Goal: Information Seeking & Learning: Learn about a topic

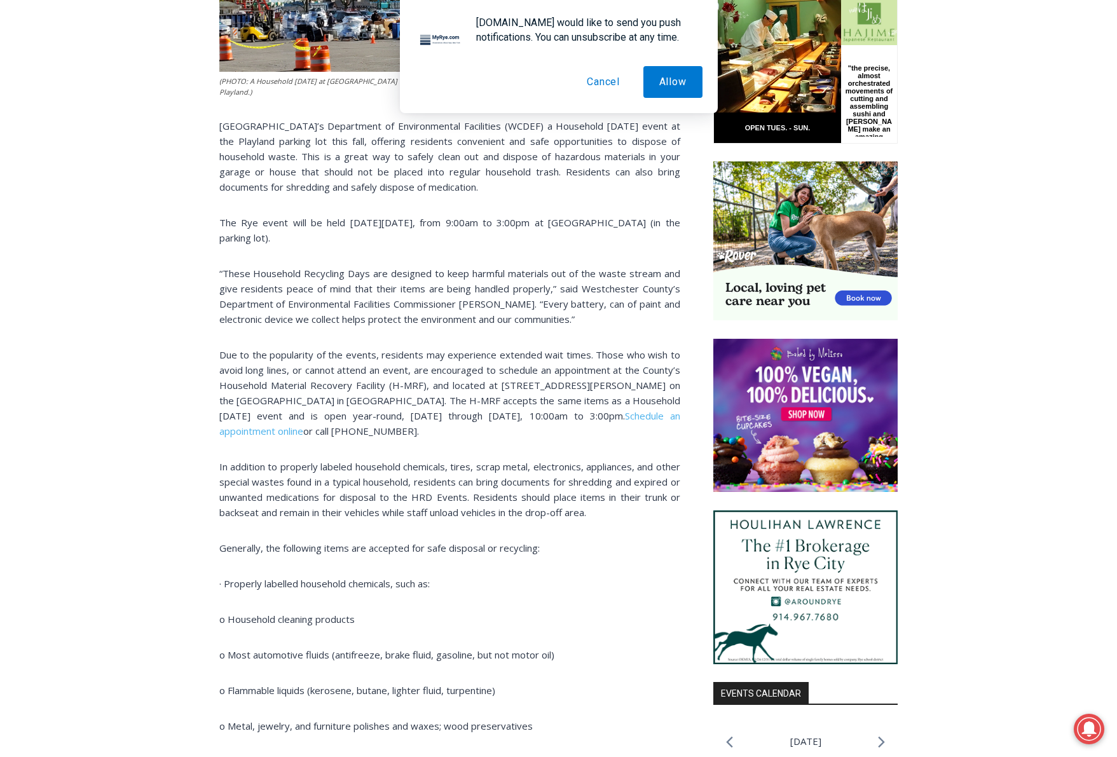
scroll to position [871, 0]
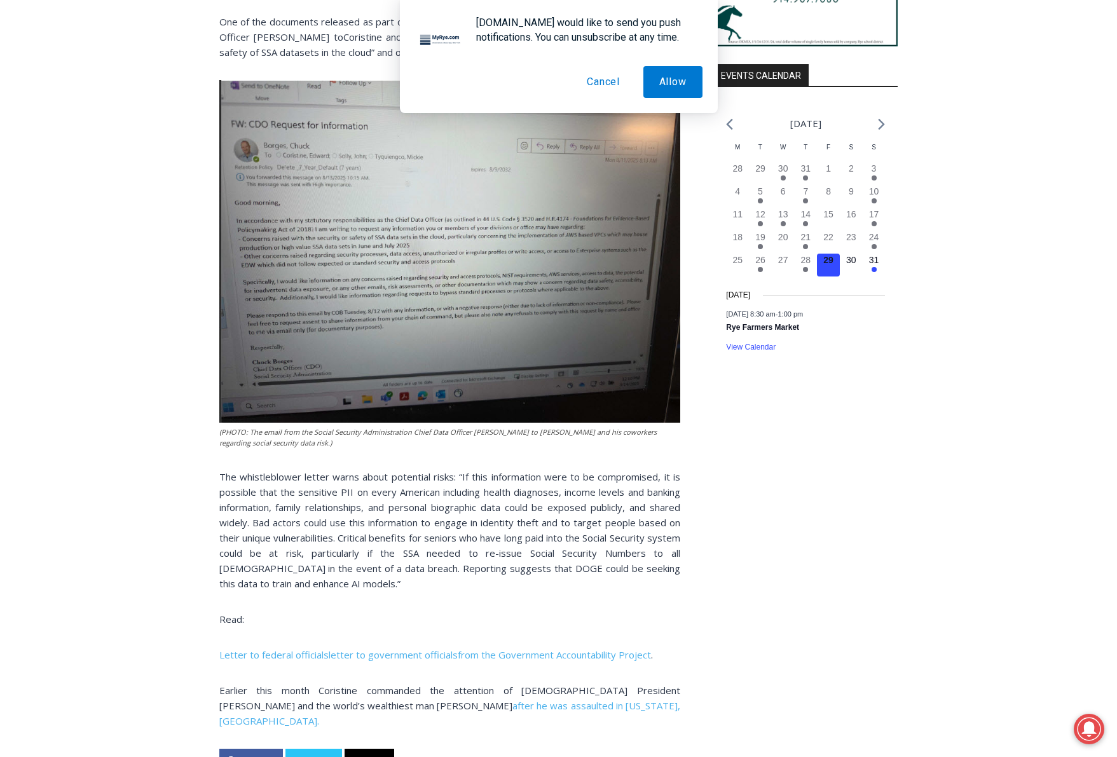
scroll to position [1466, 0]
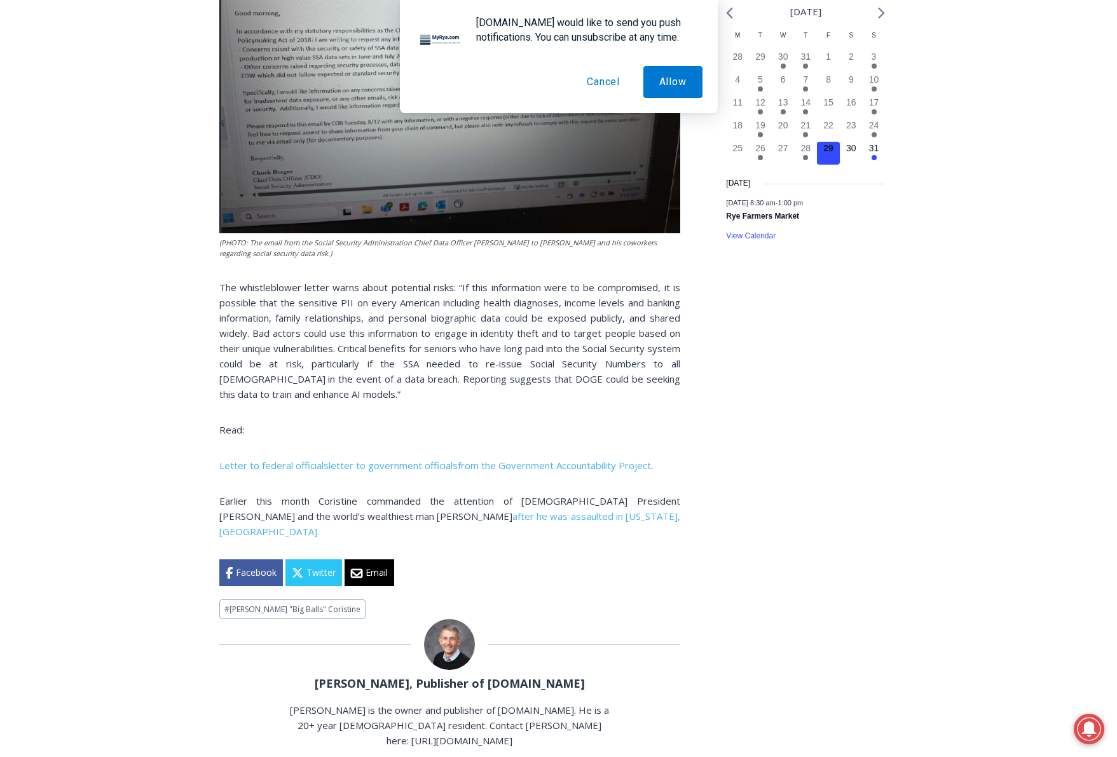
click at [600, 88] on button "Cancel" at bounding box center [603, 82] width 65 height 32
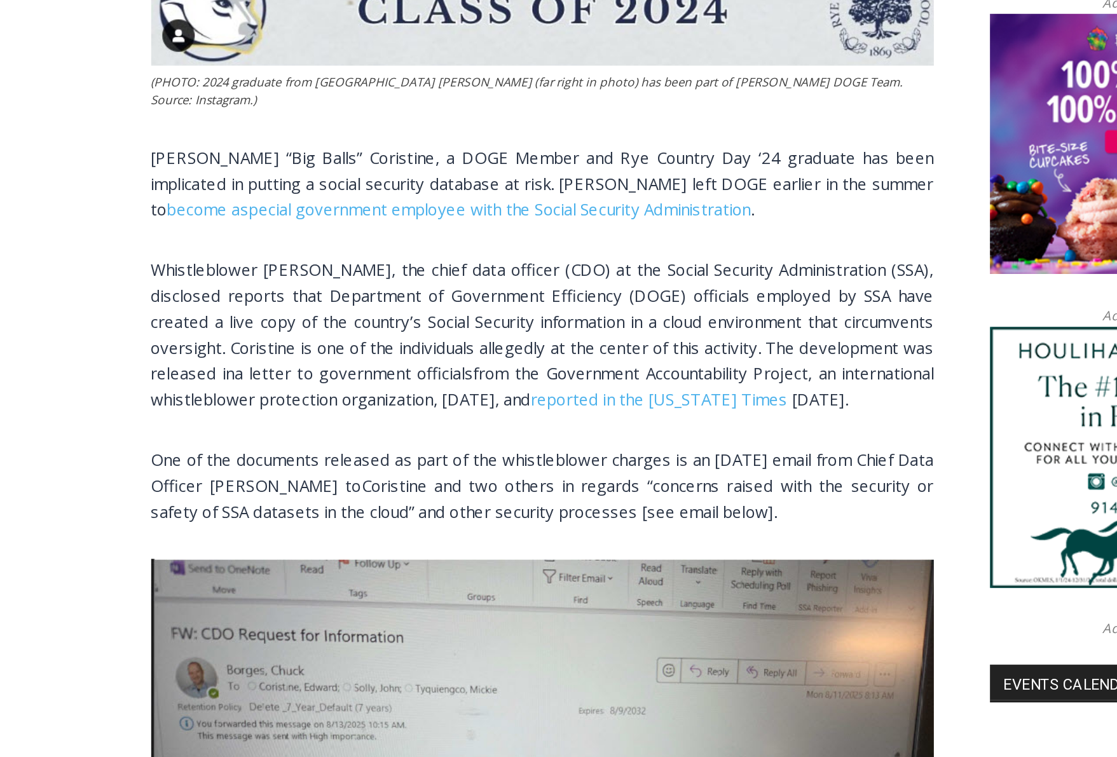
scroll to position [1008, 0]
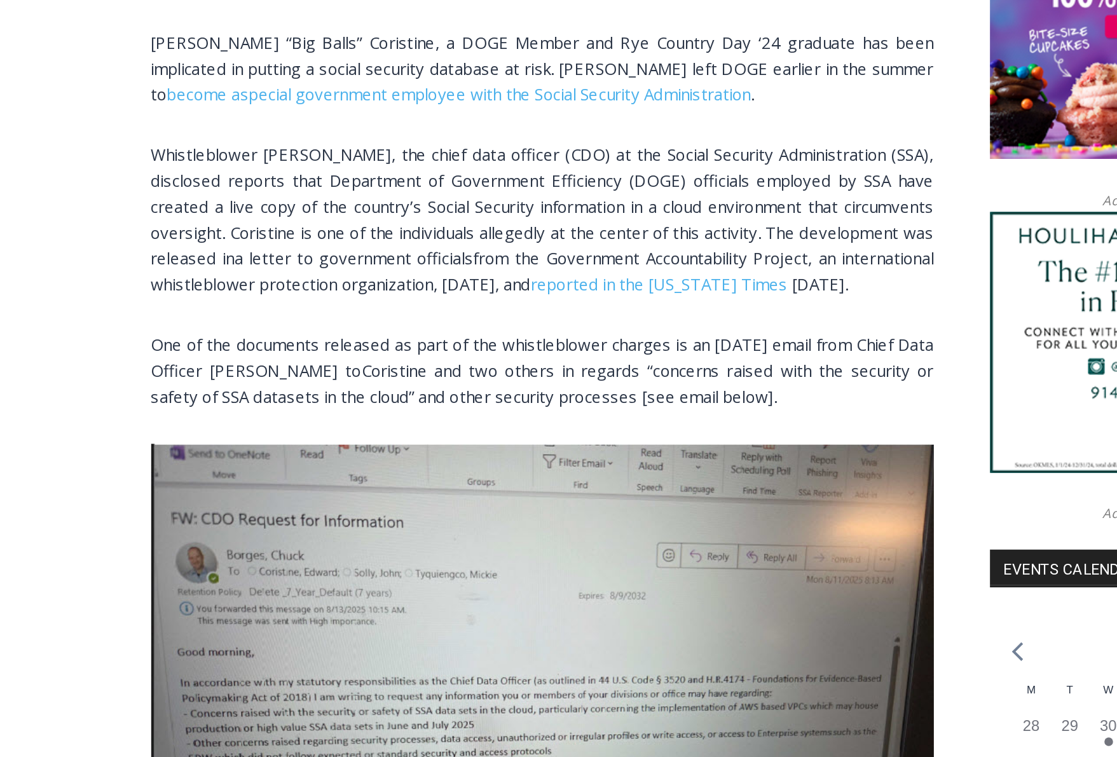
click at [430, 128] on span "Edward “Big Balls” Coristine, a DOGE Member and Rye Country Day ‘24 graduate ha…" at bounding box center [449, 127] width 461 height 43
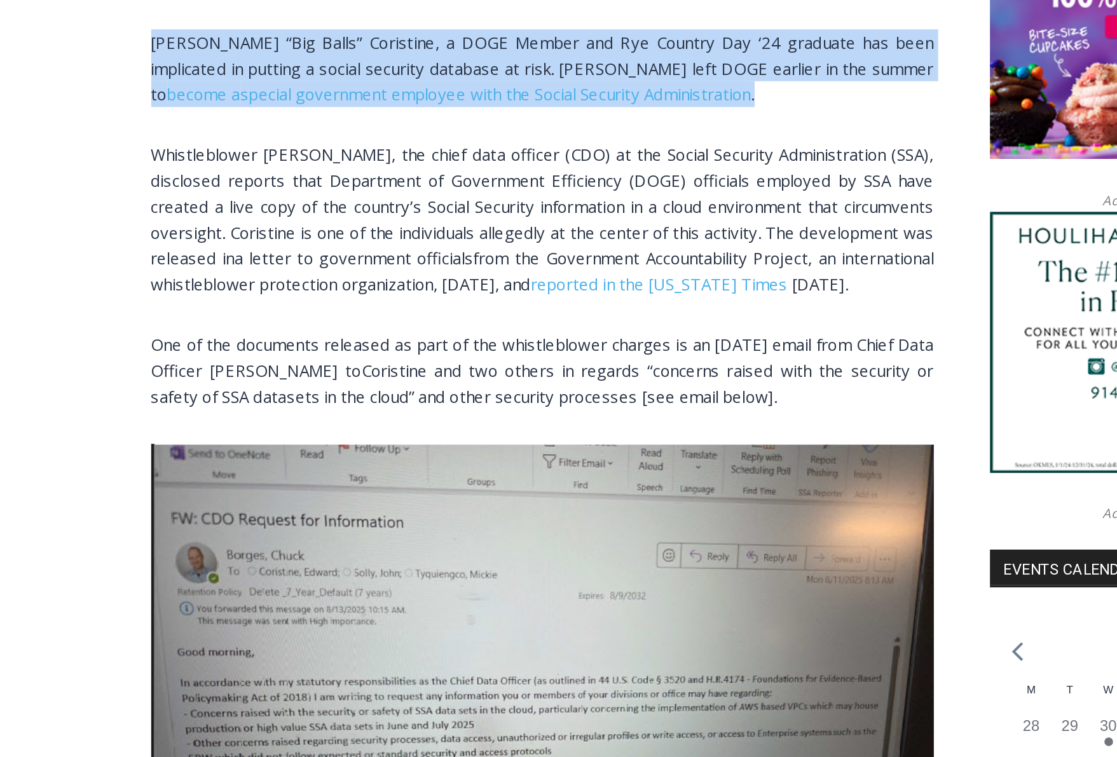
click at [473, 128] on span "Edward “Big Balls” Coristine, a DOGE Member and Rye Country Day ‘24 graduate ha…" at bounding box center [449, 127] width 461 height 43
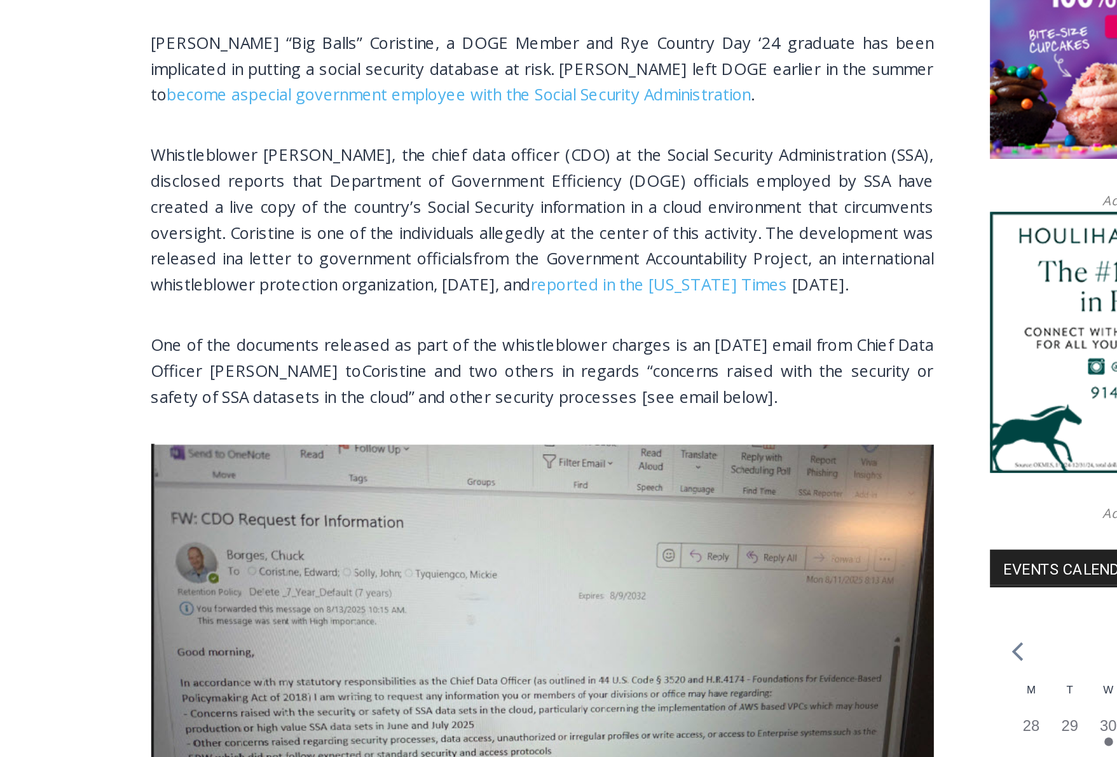
click at [473, 128] on span "Edward “Big Balls” Coristine, a DOGE Member and Rye Country Day ‘24 graduate ha…" at bounding box center [449, 127] width 461 height 43
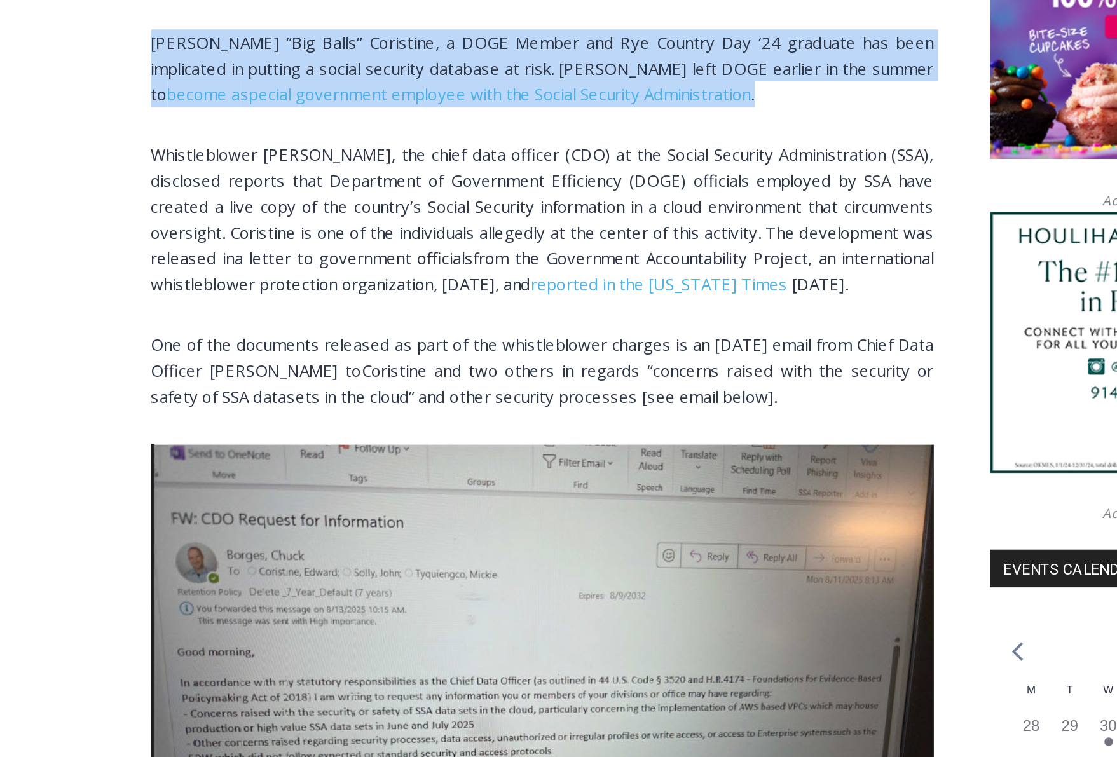
click at [473, 128] on span "Edward “Big Balls” Coristine, a DOGE Member and Rye Country Day ‘24 graduate ha…" at bounding box center [449, 127] width 461 height 43
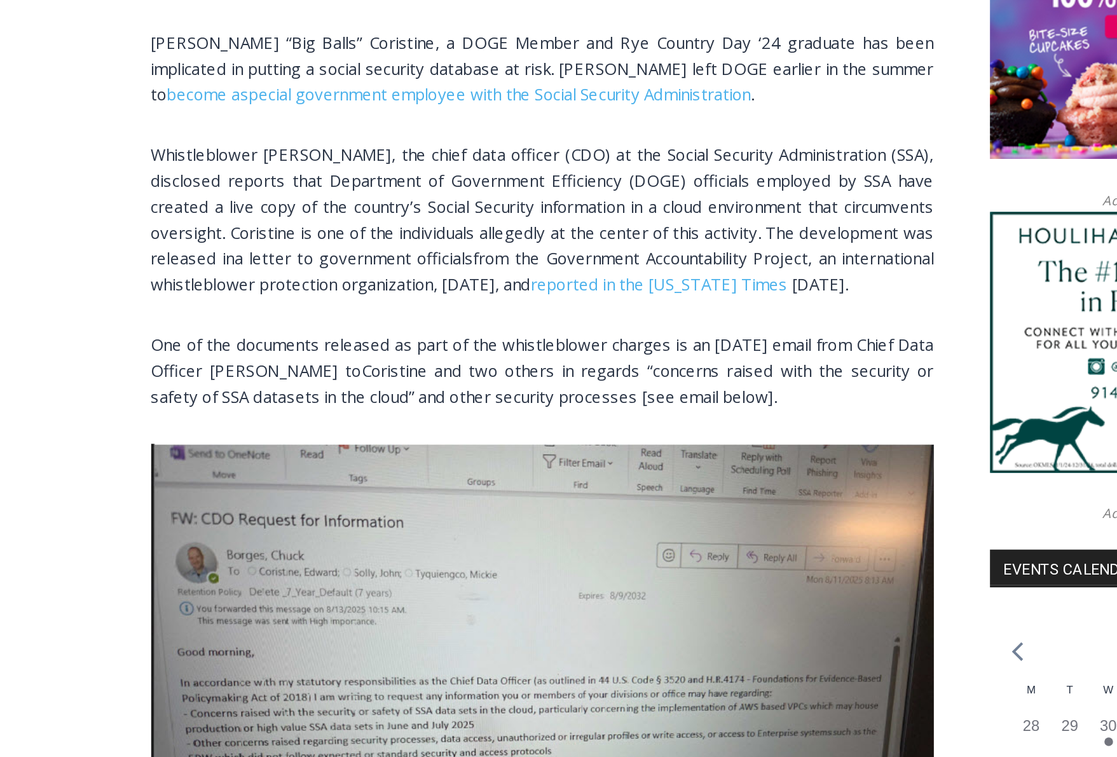
click at [473, 128] on span "Edward “Big Balls” Coristine, a DOGE Member and Rye Country Day ‘24 graduate ha…" at bounding box center [449, 127] width 461 height 43
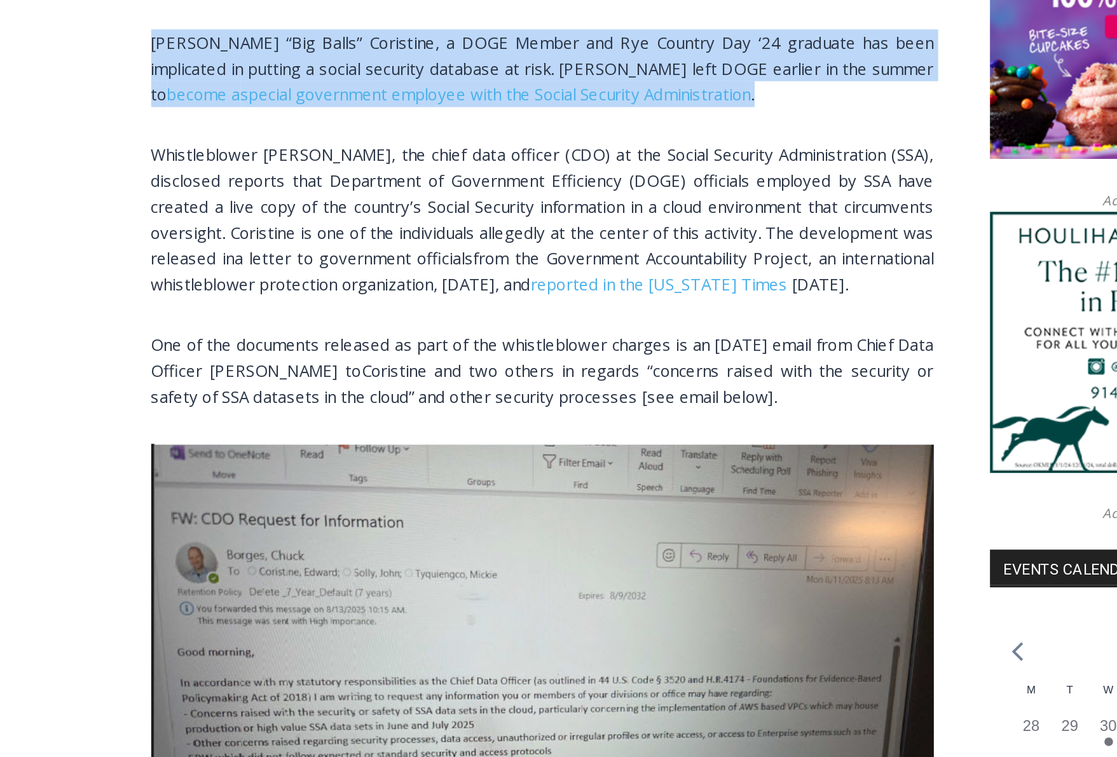
click at [473, 128] on span "Edward “Big Balls” Coristine, a DOGE Member and Rye Country Day ‘24 graduate ha…" at bounding box center [449, 127] width 461 height 43
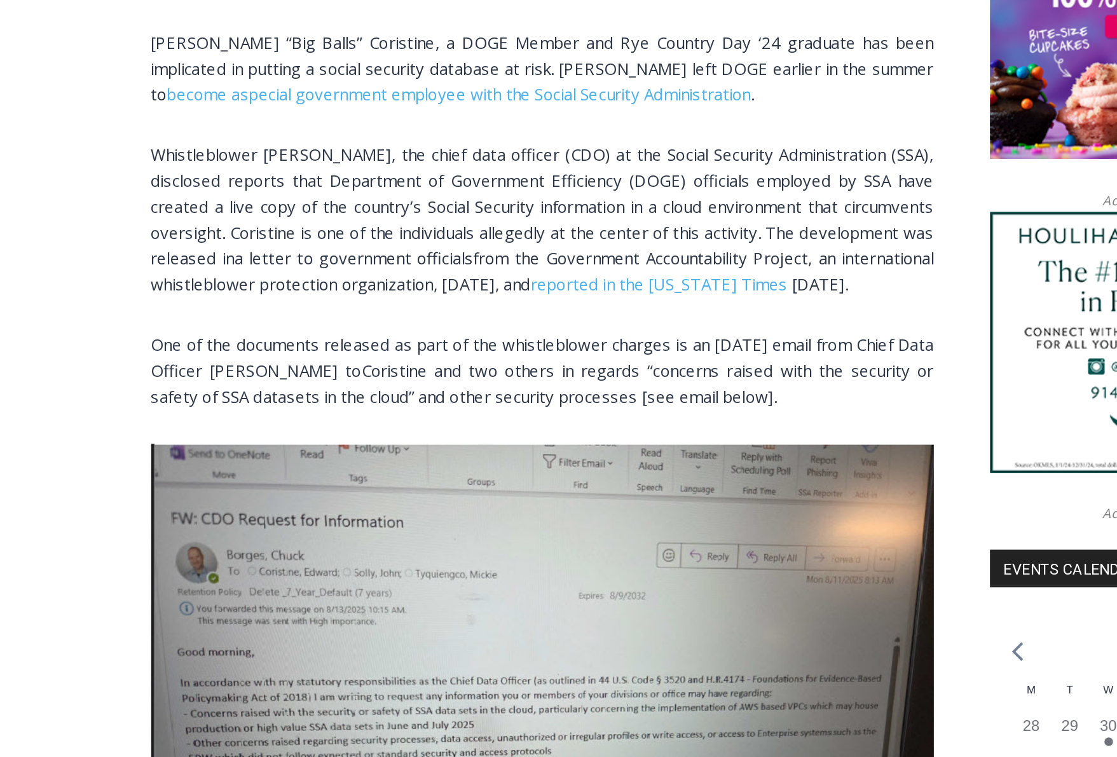
click at [473, 128] on span "Edward “Big Balls” Coristine, a DOGE Member and Rye Country Day ‘24 graduate ha…" at bounding box center [449, 127] width 461 height 43
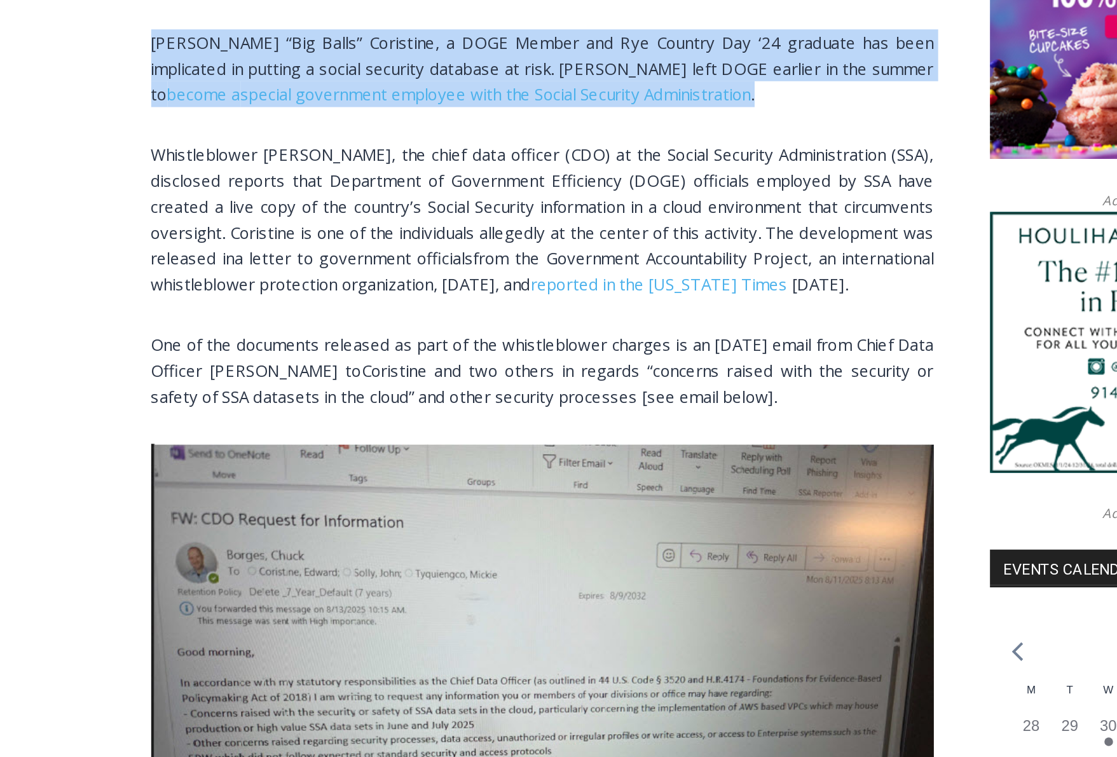
click at [473, 128] on span "Edward “Big Balls” Coristine, a DOGE Member and Rye Country Day ‘24 graduate ha…" at bounding box center [449, 127] width 461 height 43
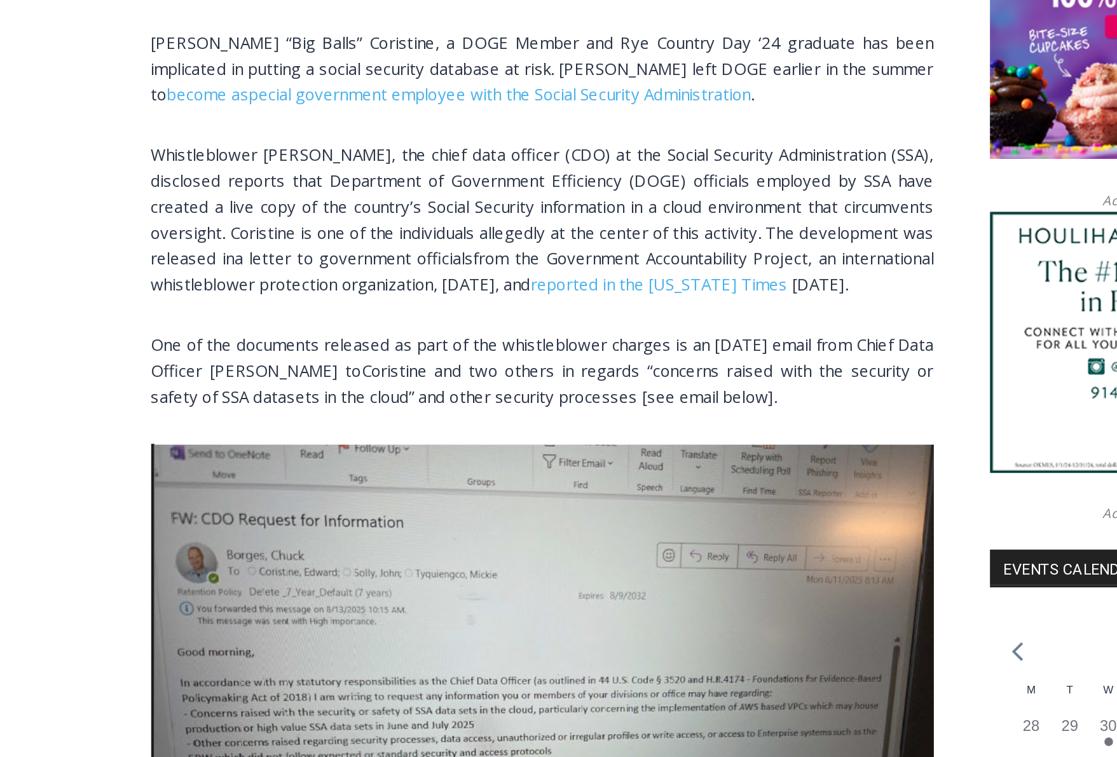
click at [473, 128] on span "Edward “Big Balls” Coristine, a DOGE Member and Rye Country Day ‘24 graduate ha…" at bounding box center [449, 127] width 461 height 43
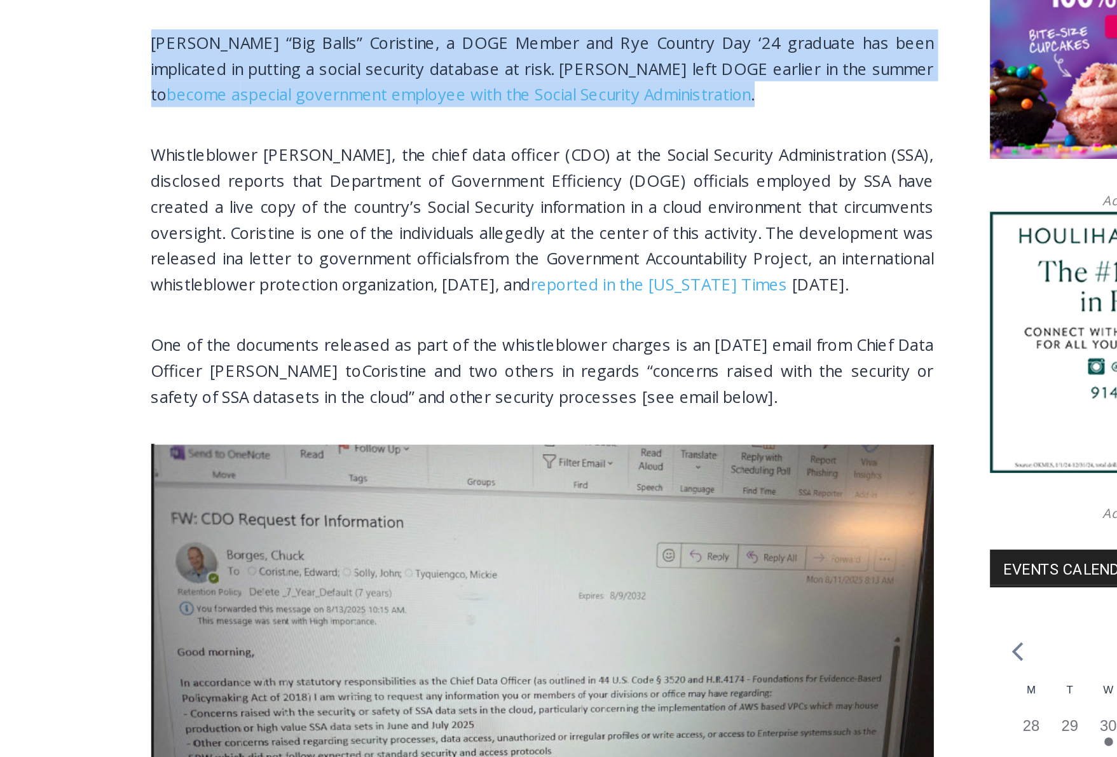
click at [473, 128] on span "Edward “Big Balls” Coristine, a DOGE Member and Rye Country Day ‘24 graduate ha…" at bounding box center [449, 127] width 461 height 43
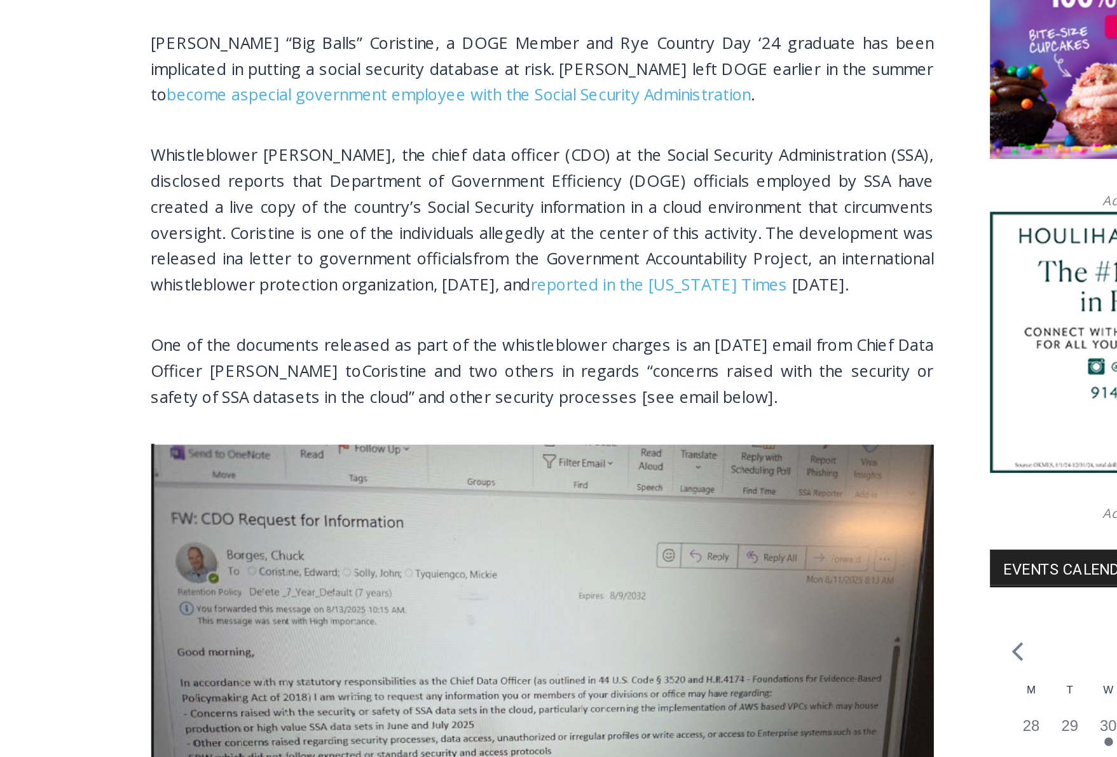
click at [473, 128] on span "Edward “Big Balls” Coristine, a DOGE Member and Rye Country Day ‘24 graduate ha…" at bounding box center [449, 127] width 461 height 43
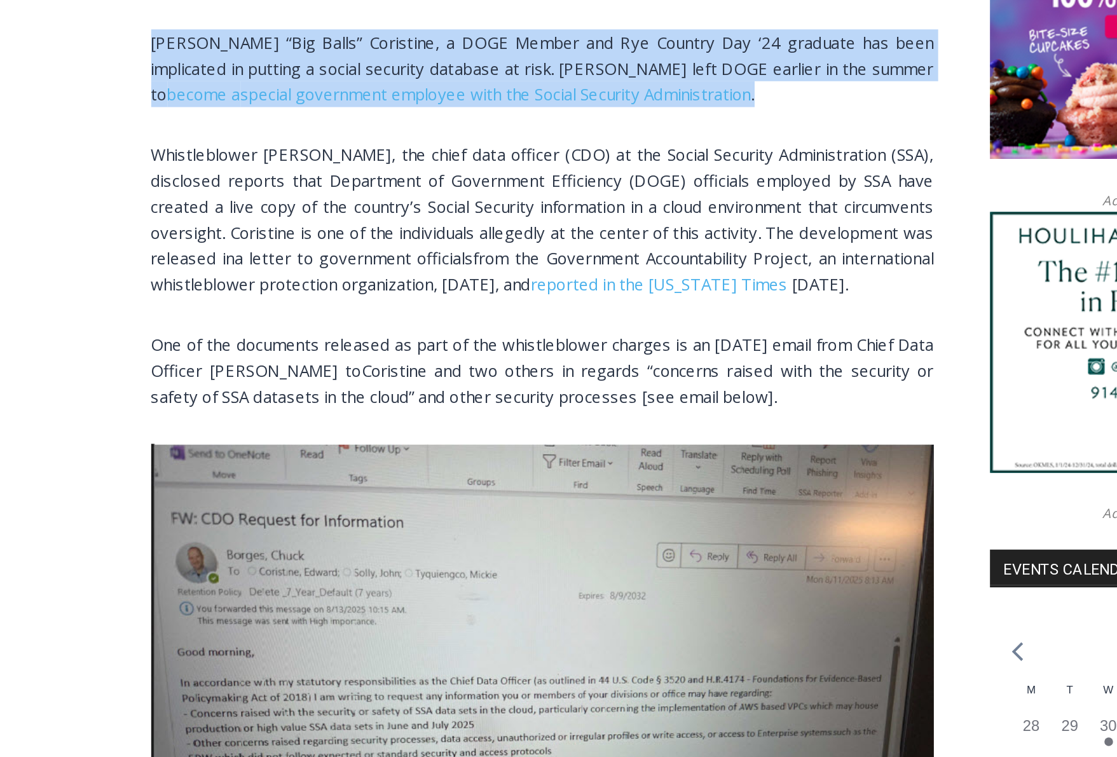
click at [473, 128] on span "Edward “Big Balls” Coristine, a DOGE Member and Rye Country Day ‘24 graduate ha…" at bounding box center [449, 127] width 461 height 43
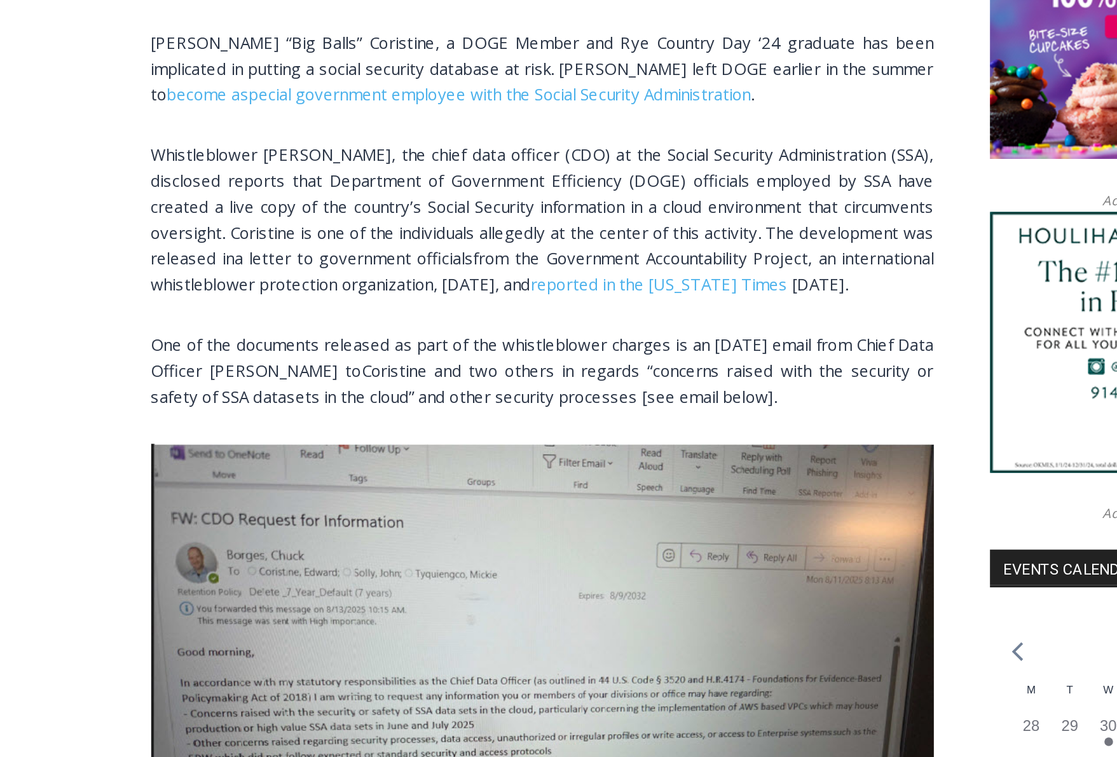
click at [457, 127] on span "Edward “Big Balls” Coristine, a DOGE Member and Rye Country Day ‘24 graduate ha…" at bounding box center [449, 127] width 461 height 43
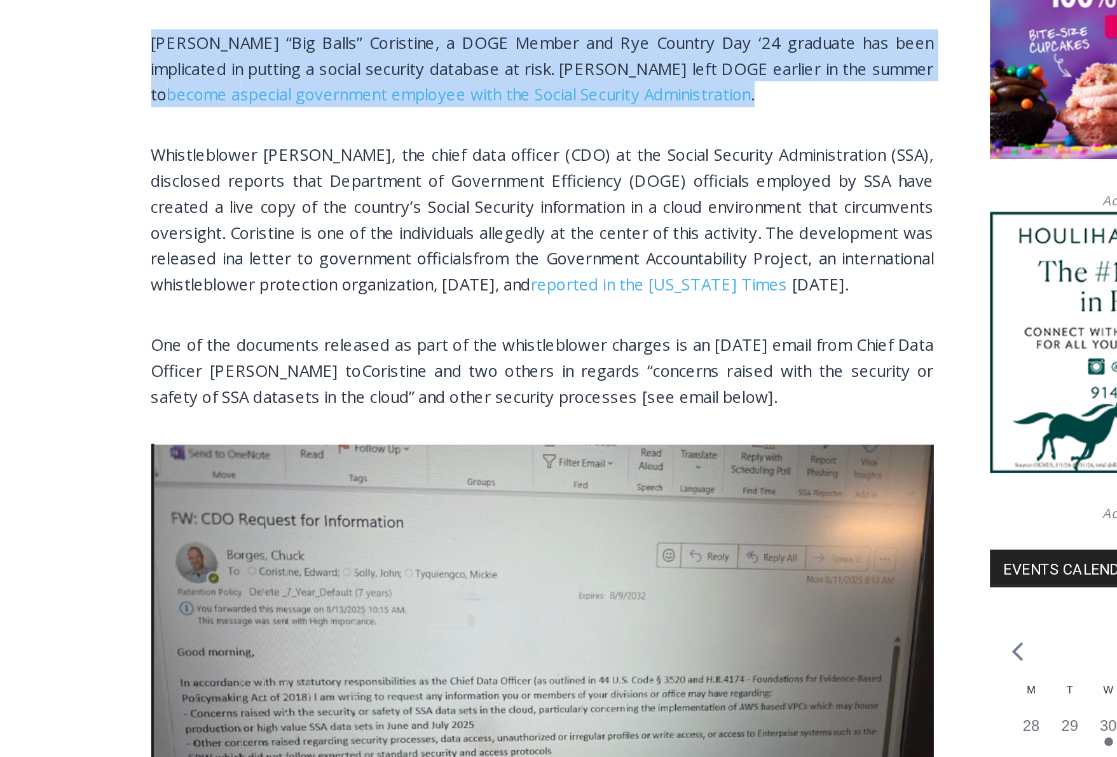
click at [457, 126] on span "Edward “Big Balls” Coristine, a DOGE Member and Rye Country Day ‘24 graduate ha…" at bounding box center [449, 127] width 461 height 43
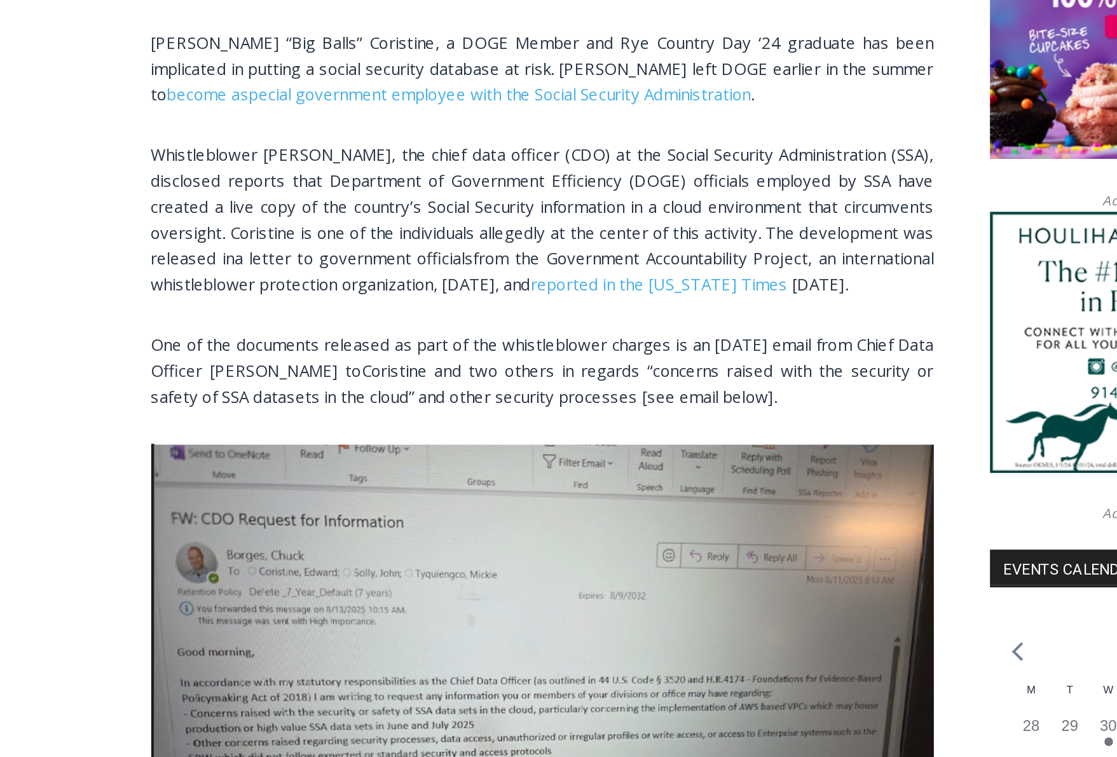
click at [457, 126] on span "Edward “Big Balls” Coristine, a DOGE Member and Rye Country Day ‘24 graduate ha…" at bounding box center [449, 127] width 461 height 43
click at [458, 127] on span "Edward “Big Balls” Coristine, a DOGE Member and Rye Country Day ‘24 graduate ha…" at bounding box center [449, 127] width 461 height 43
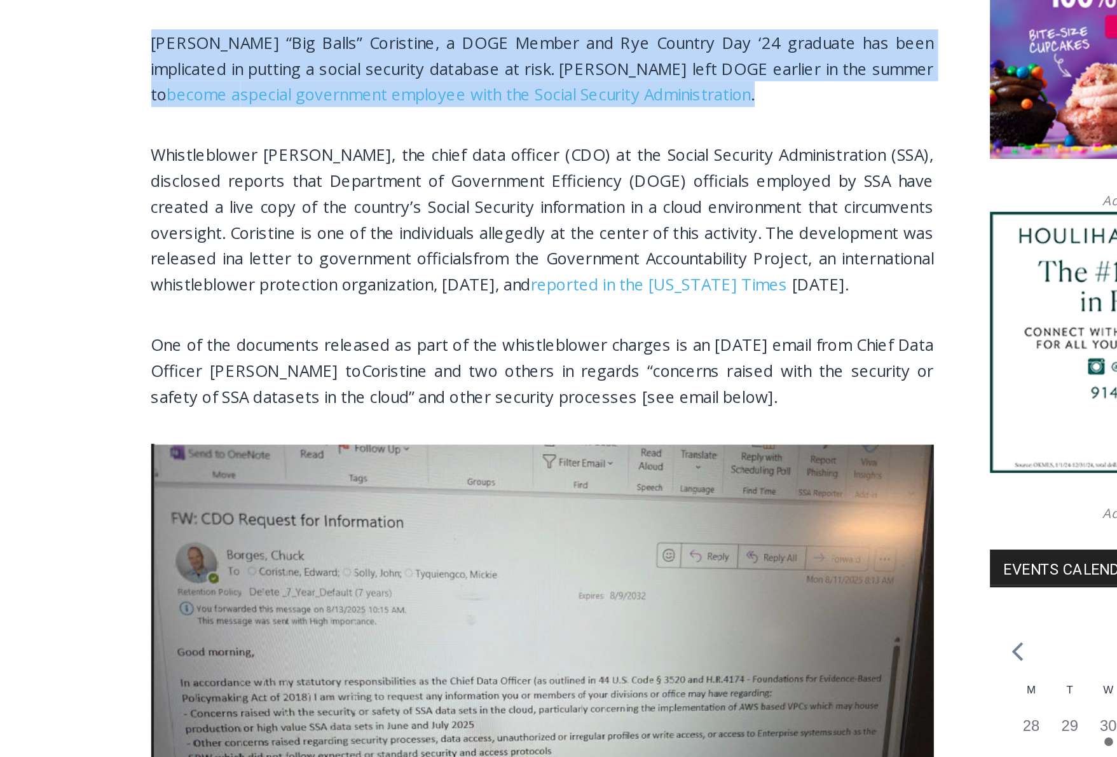
click at [458, 127] on span "Edward “Big Balls” Coristine, a DOGE Member and Rye Country Day ‘24 graduate ha…" at bounding box center [449, 127] width 461 height 43
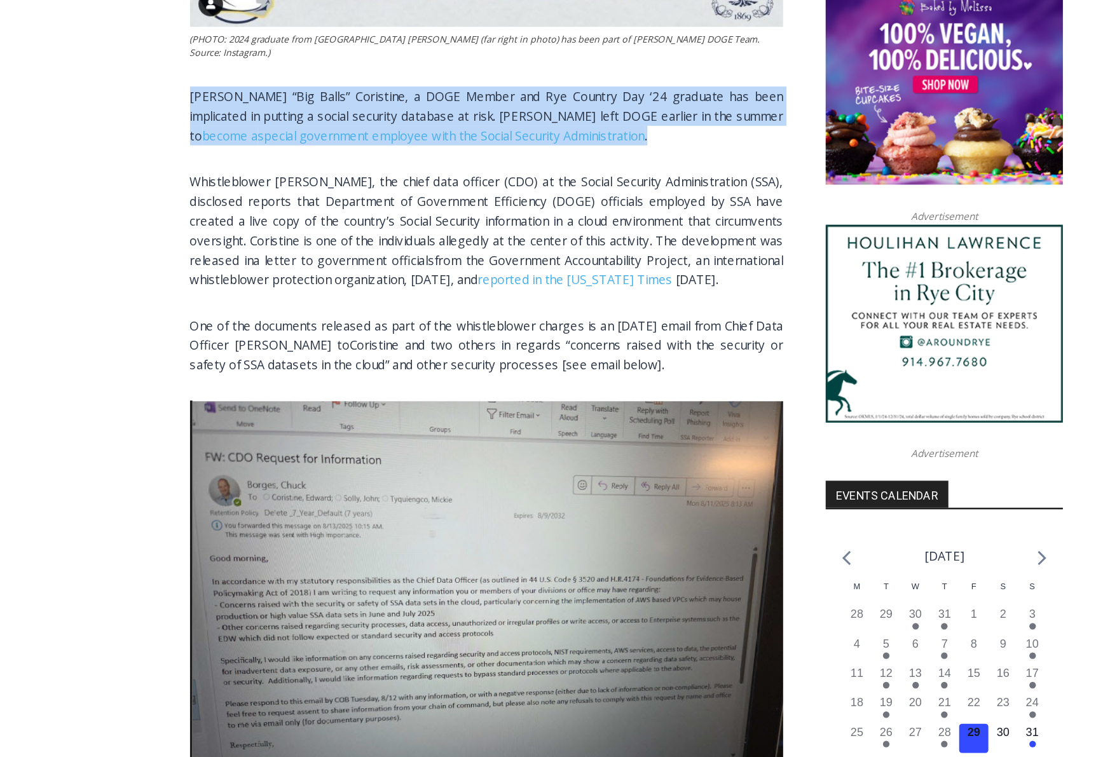
scroll to position [956, 0]
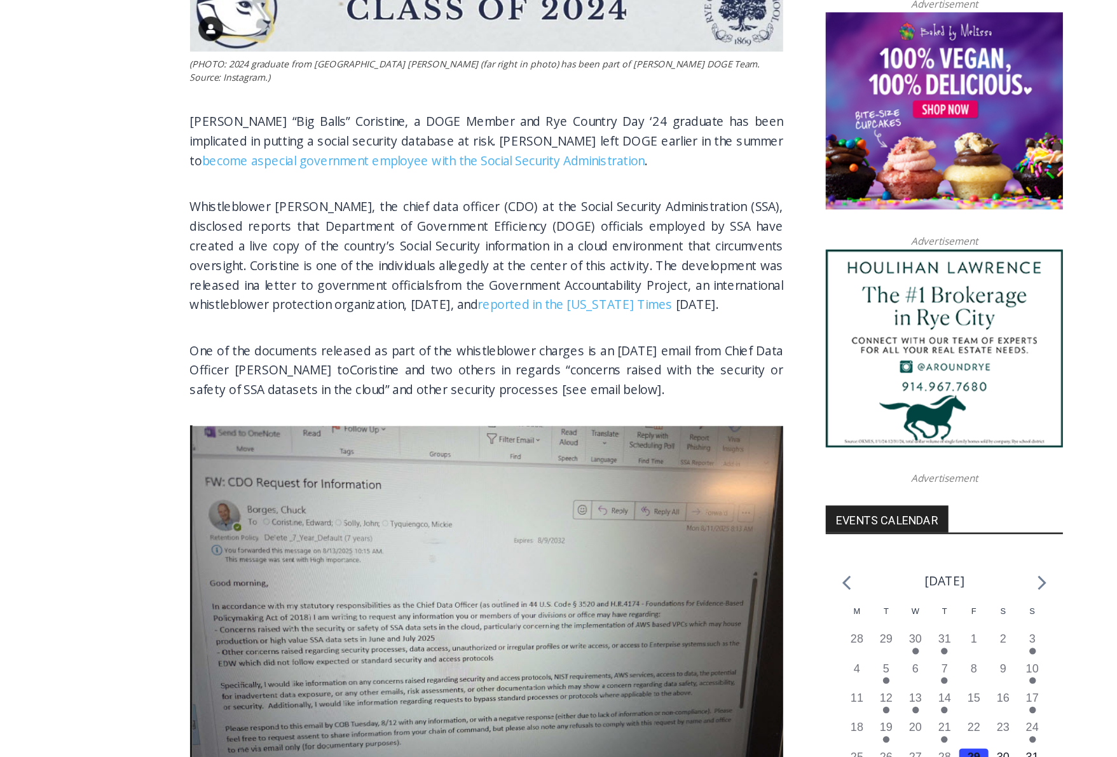
click at [349, 229] on span "Whistleblower Charles Borges, the chief data officer (CDO) at the Social Securi…" at bounding box center [449, 261] width 461 height 74
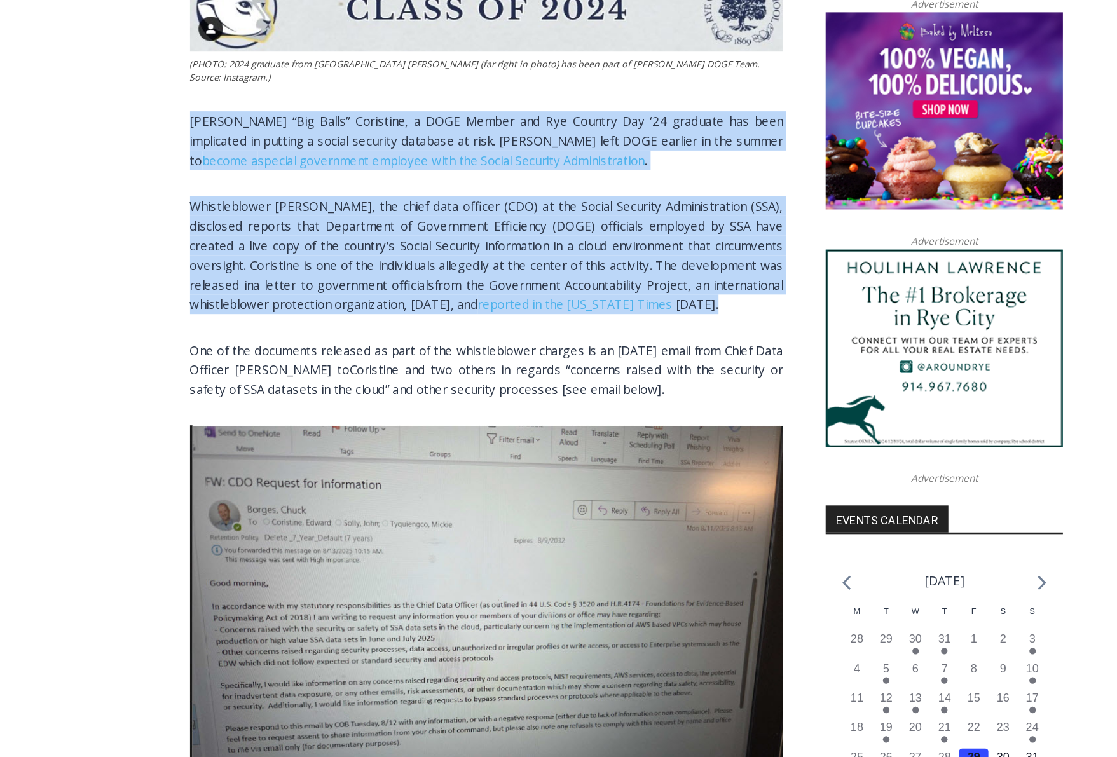
drag, startPoint x: 349, startPoint y: 229, endPoint x: 471, endPoint y: 161, distance: 140.0
click at [469, 161] on div "(PHOTO: 2024 graduate from Rye Country Day School Edward Coristine (far right i…" at bounding box center [449, 371] width 461 height 1449
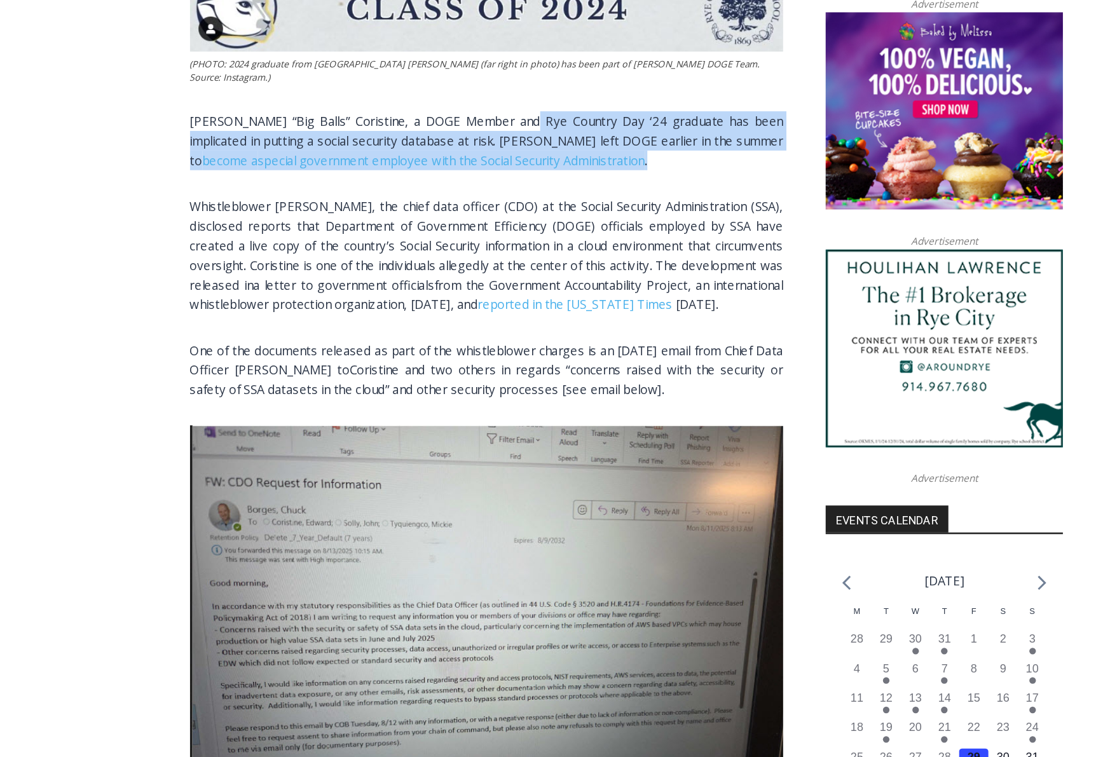
click at [472, 165] on span "Edward “Big Balls” Coristine, a DOGE Member and Rye Country Day ‘24 graduate ha…" at bounding box center [449, 179] width 461 height 43
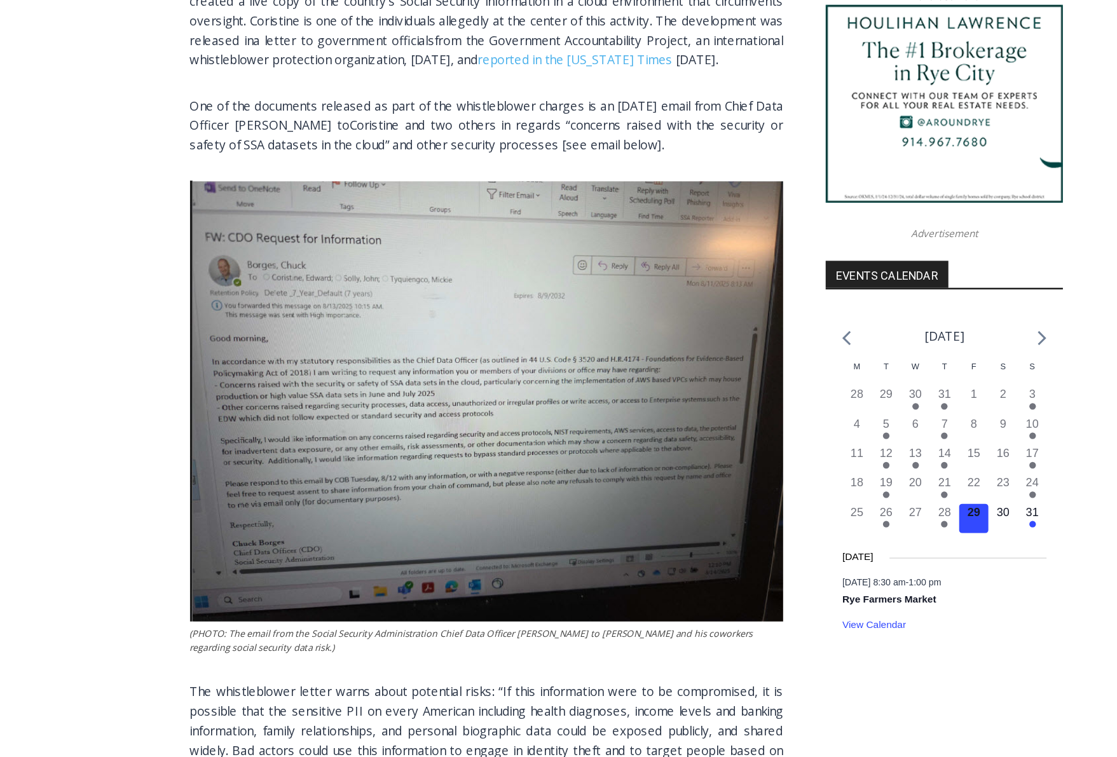
scroll to position [1057, 0]
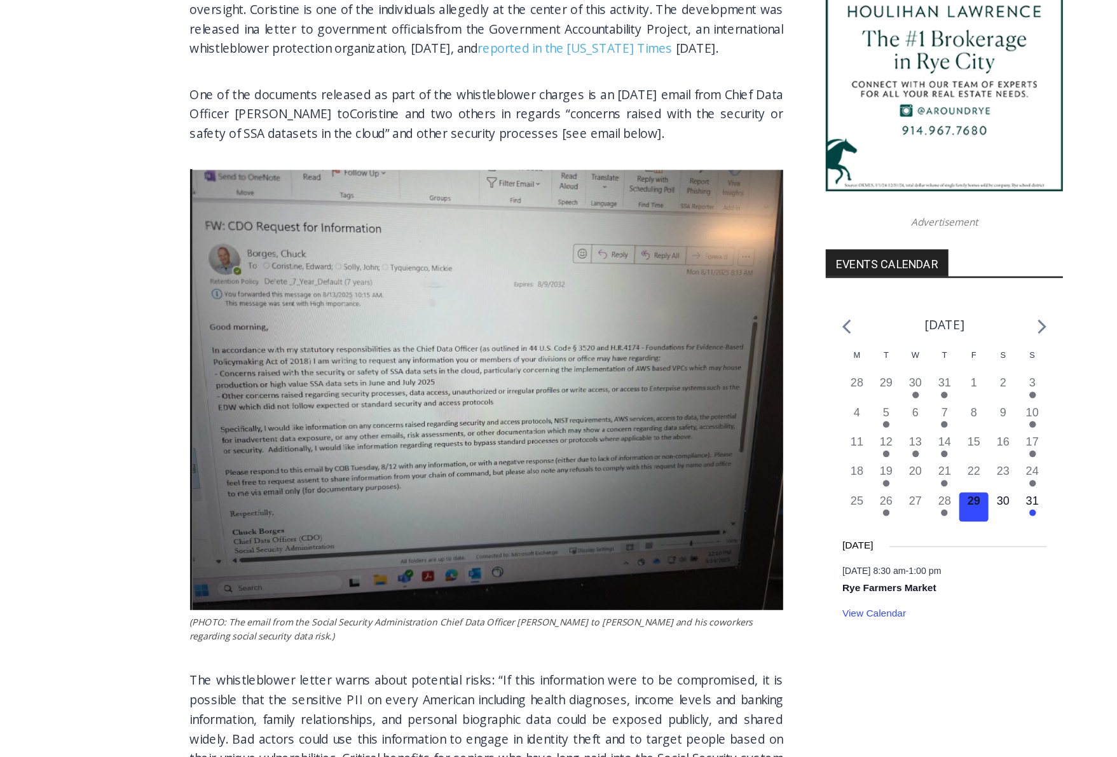
drag, startPoint x: 472, startPoint y: 165, endPoint x: 472, endPoint y: 263, distance: 98.5
click at [472, 263] on p "One of the documents released as part of the whistleblower charges is an August…" at bounding box center [449, 257] width 461 height 46
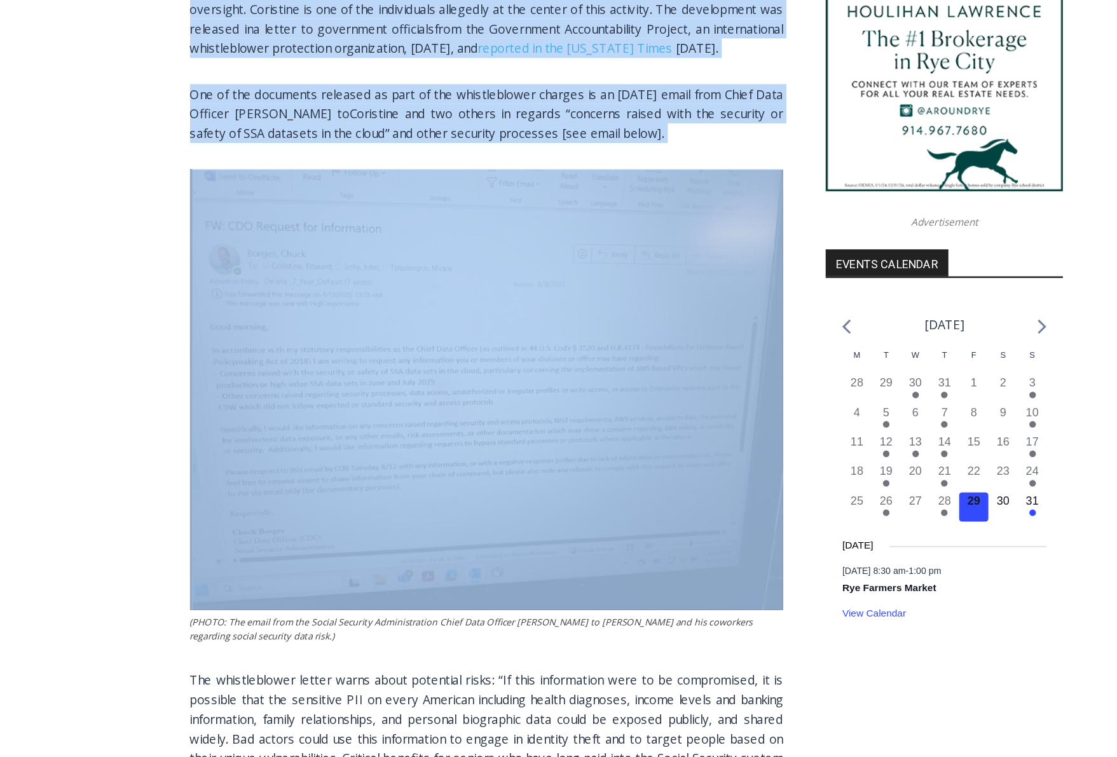
drag, startPoint x: 472, startPoint y: 263, endPoint x: 444, endPoint y: 215, distance: 54.9
click at [444, 215] on div "(PHOTO: 2024 graduate from Rye Country Day School Edward Coristine (far right i…" at bounding box center [449, 270] width 461 height 1449
click at [444, 214] on p "Whistleblower Charles Borges, the chief data officer (CDO) at the Social Securi…" at bounding box center [449, 168] width 461 height 92
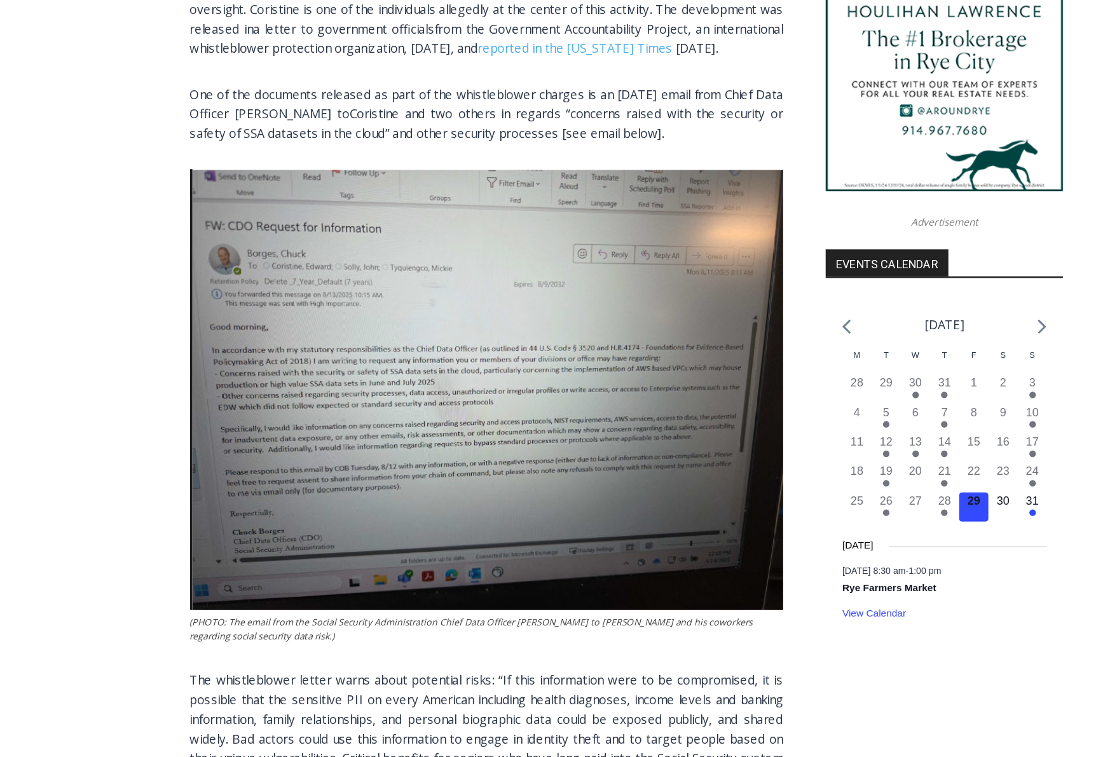
click at [444, 214] on p "Whistleblower Charles Borges, the chief data officer (CDO) at the Social Securi…" at bounding box center [449, 168] width 461 height 92
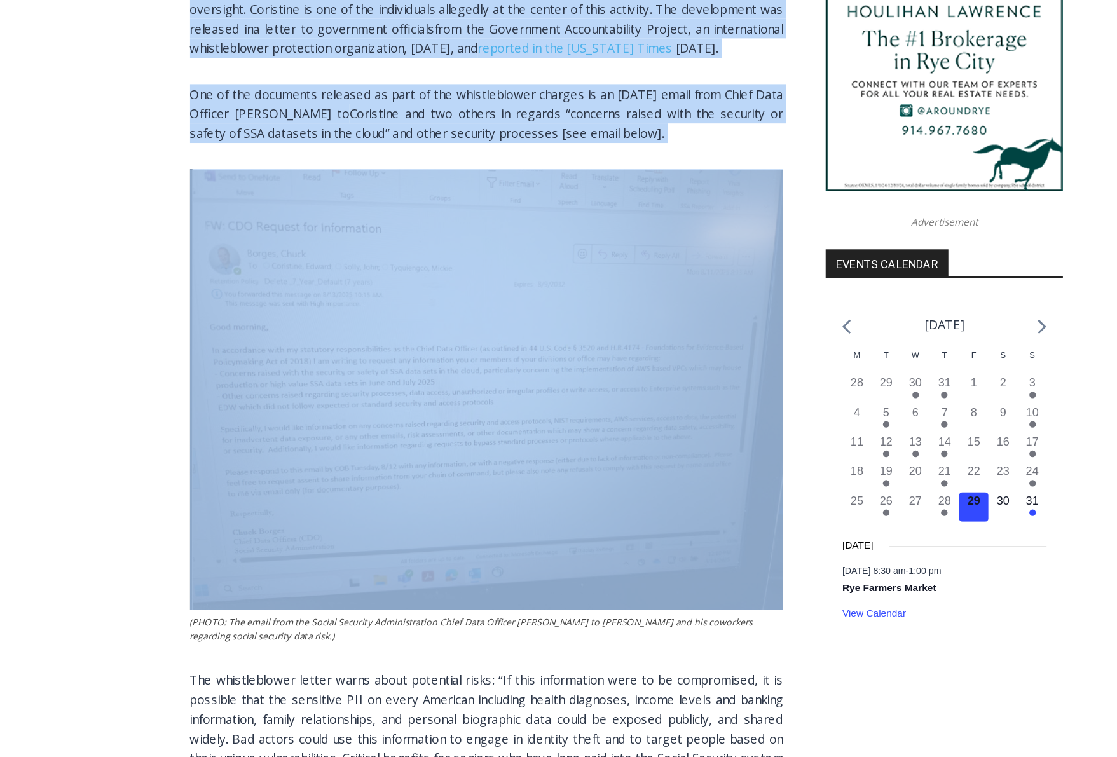
drag, startPoint x: 444, startPoint y: 216, endPoint x: 452, endPoint y: 263, distance: 47.7
click at [452, 263] on div "(PHOTO: 2024 graduate from Rye Country Day School Edward Coristine (far right i…" at bounding box center [449, 270] width 461 height 1449
click at [452, 263] on p "One of the documents released as part of the whistleblower charges is an August…" at bounding box center [449, 257] width 461 height 46
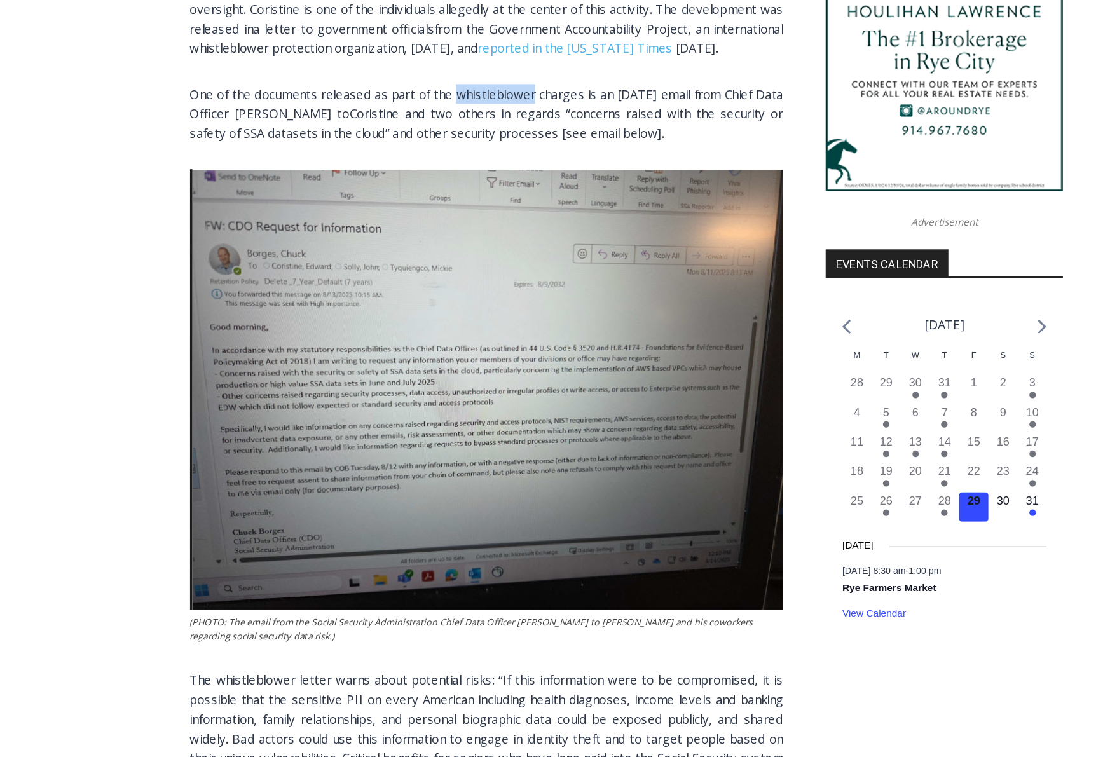
click at [452, 263] on p "One of the documents released as part of the whistleblower charges is an August…" at bounding box center [449, 257] width 461 height 46
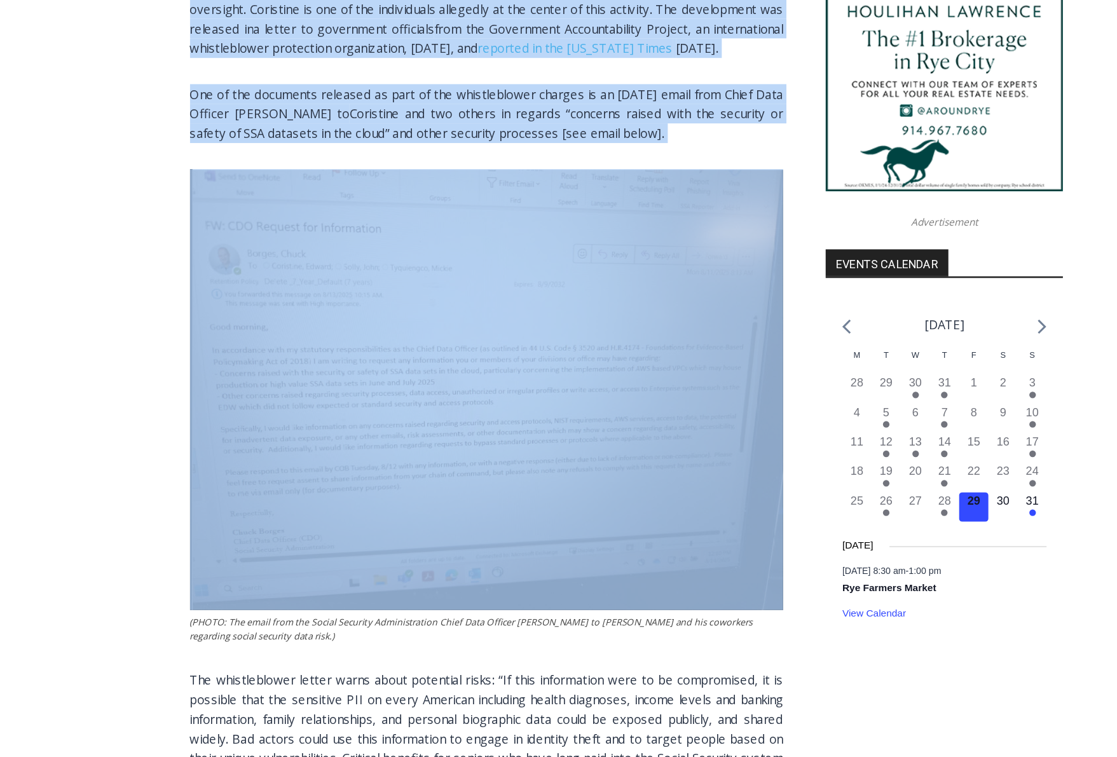
drag, startPoint x: 452, startPoint y: 263, endPoint x: 442, endPoint y: 224, distance: 40.2
click at [442, 224] on div "(PHOTO: 2024 graduate from Rye Country Day School Edward Coristine (far right i…" at bounding box center [449, 270] width 461 height 1449
click at [442, 214] on p "Whistleblower Charles Borges, the chief data officer (CDO) at the Social Securi…" at bounding box center [449, 168] width 461 height 92
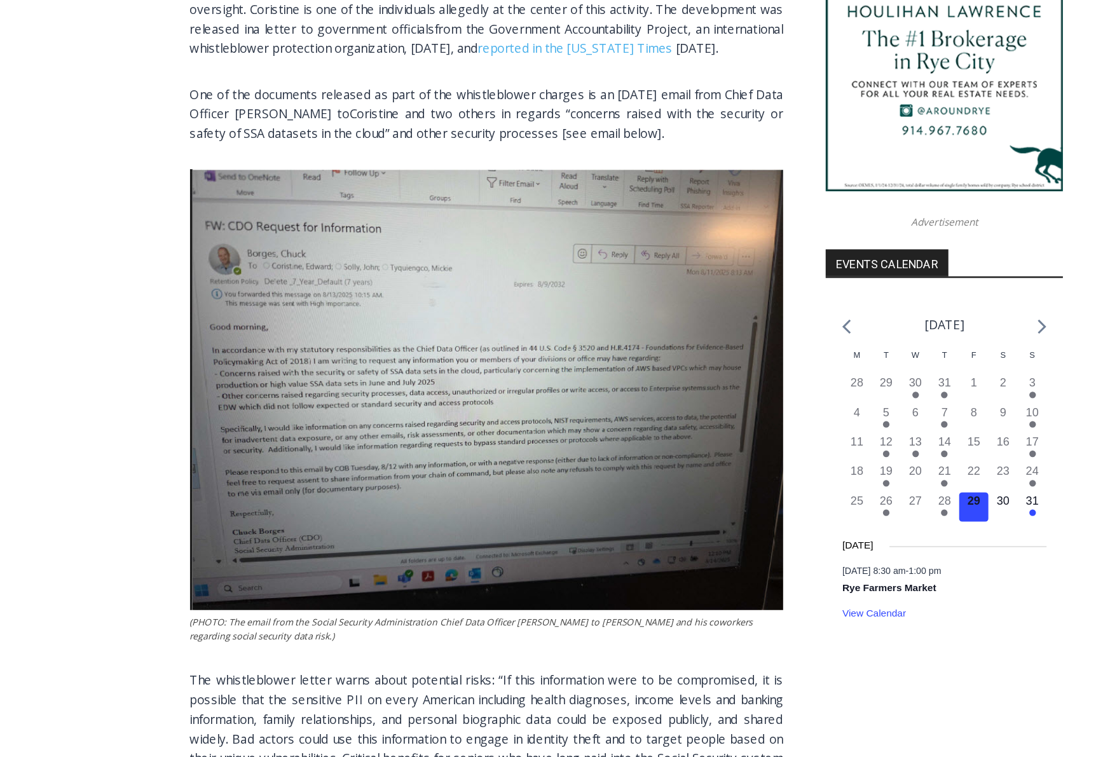
click at [442, 214] on p "Whistleblower Charles Borges, the chief data officer (CDO) at the Social Securi…" at bounding box center [449, 168] width 461 height 92
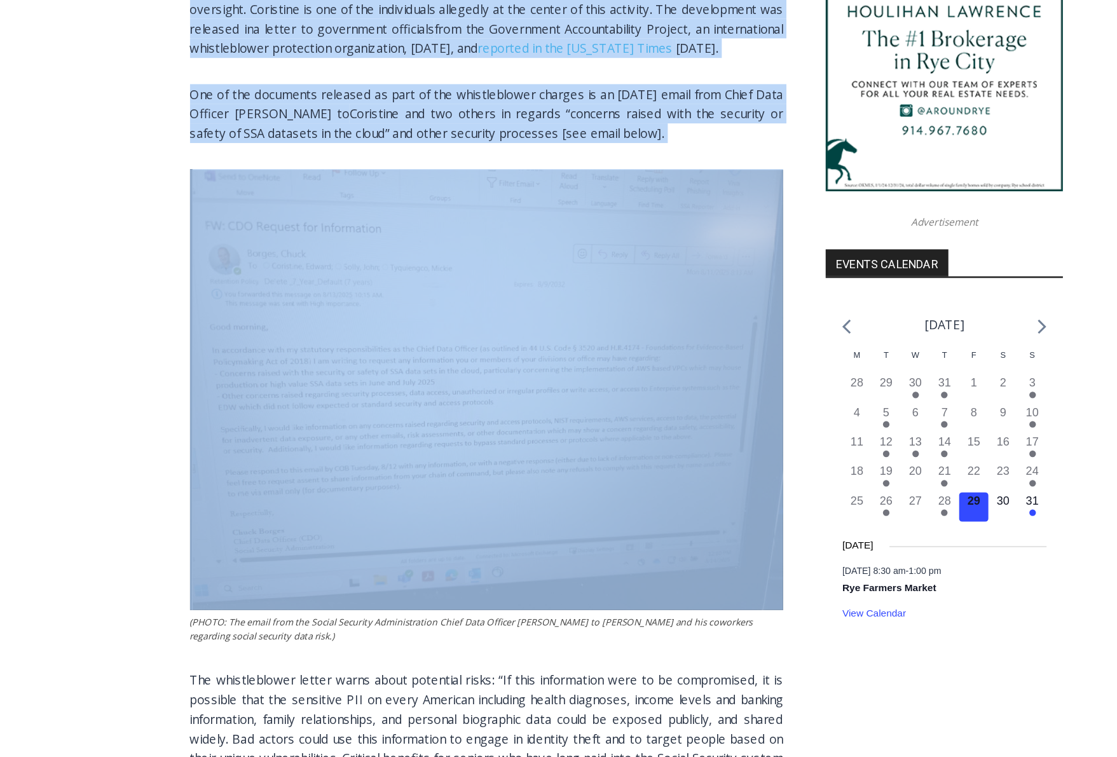
drag, startPoint x: 442, startPoint y: 224, endPoint x: 448, endPoint y: 264, distance: 39.9
click at [448, 264] on div "(PHOTO: 2024 graduate from Rye Country Day School Edward Coristine (far right i…" at bounding box center [449, 270] width 461 height 1449
click at [448, 264] on p "One of the documents released as part of the whistleblower charges is an August…" at bounding box center [449, 257] width 461 height 46
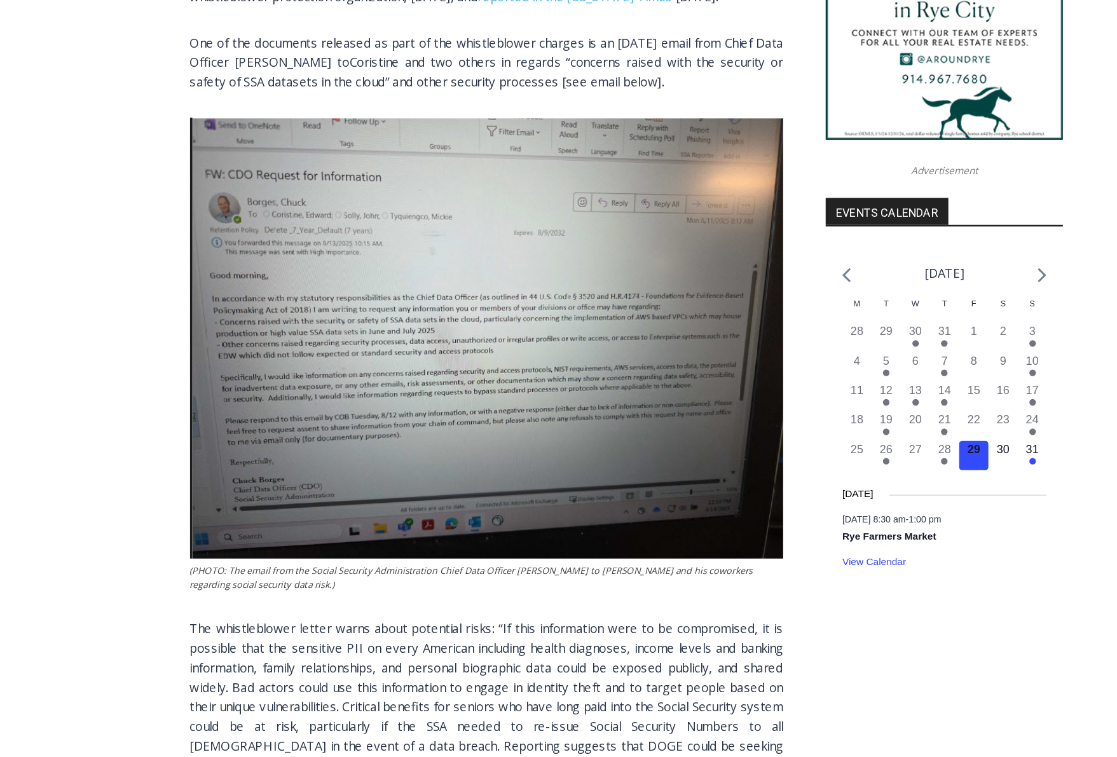
scroll to position [1099, 0]
